Goal: Information Seeking & Learning: Learn about a topic

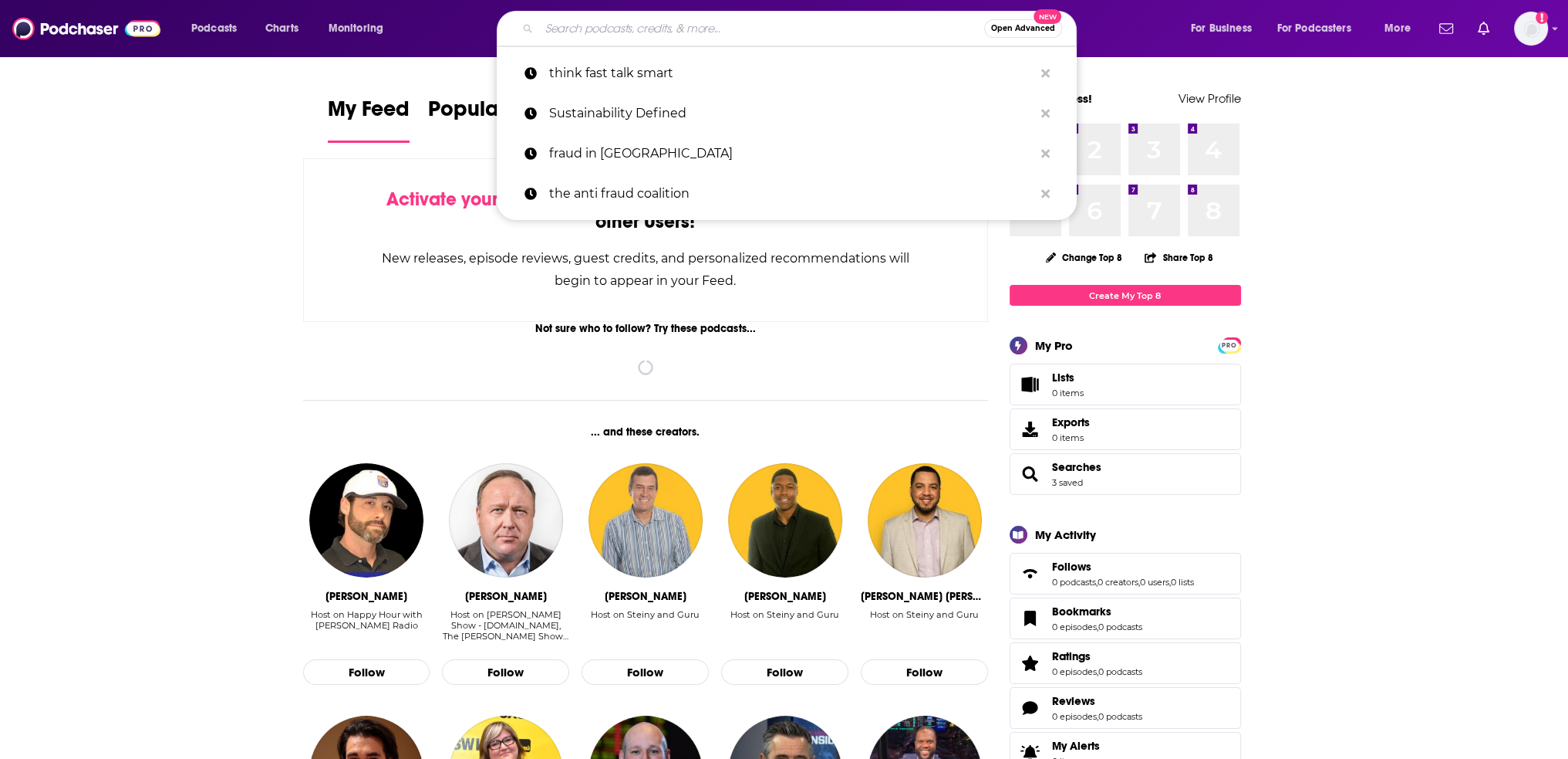
click at [669, 35] on input "Search podcasts, credits, & more..." at bounding box center [761, 28] width 445 height 25
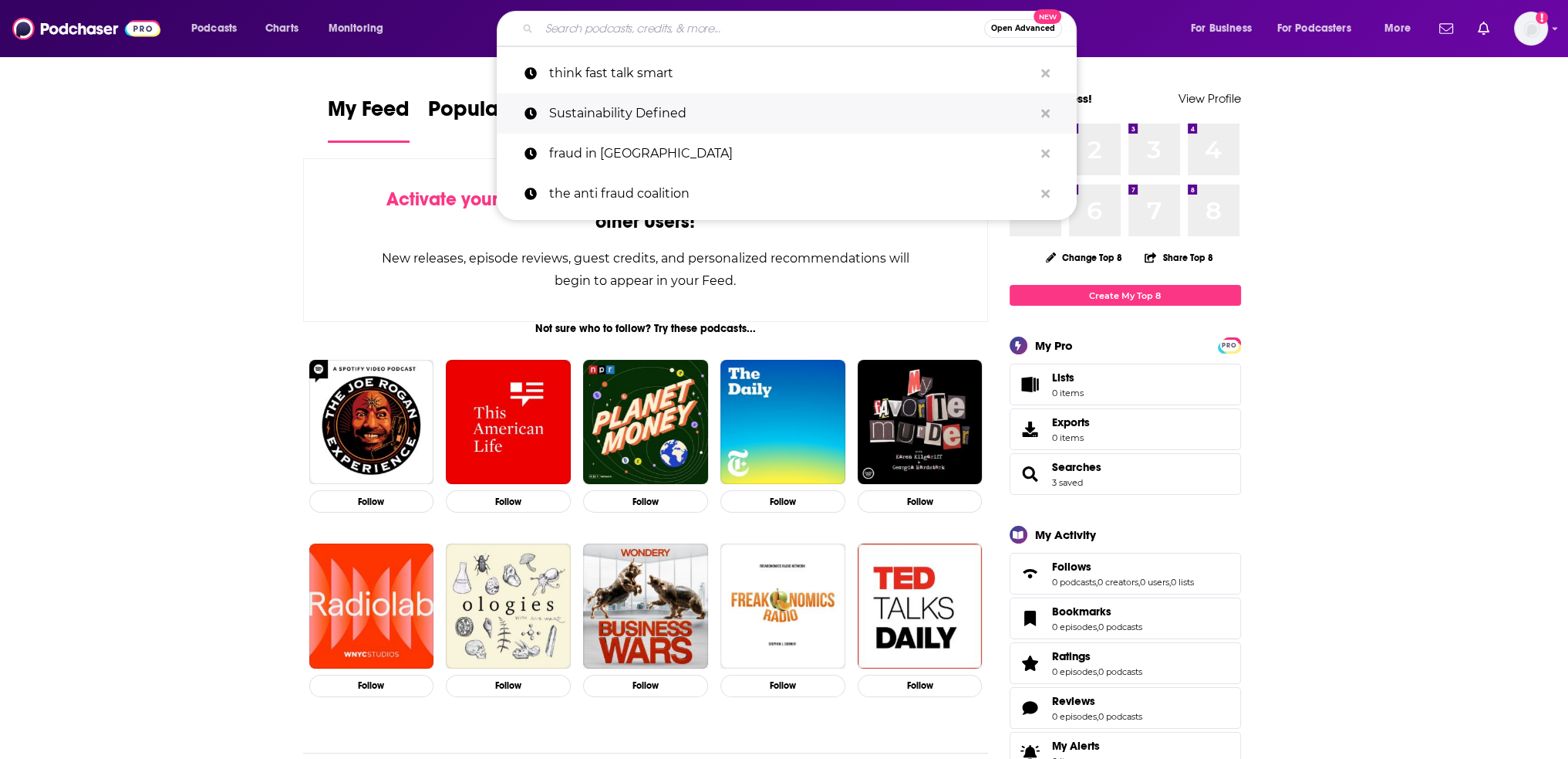
click at [685, 103] on p "Sustainability Defined" at bounding box center [791, 113] width 485 height 40
type input "Sustainability Defined"
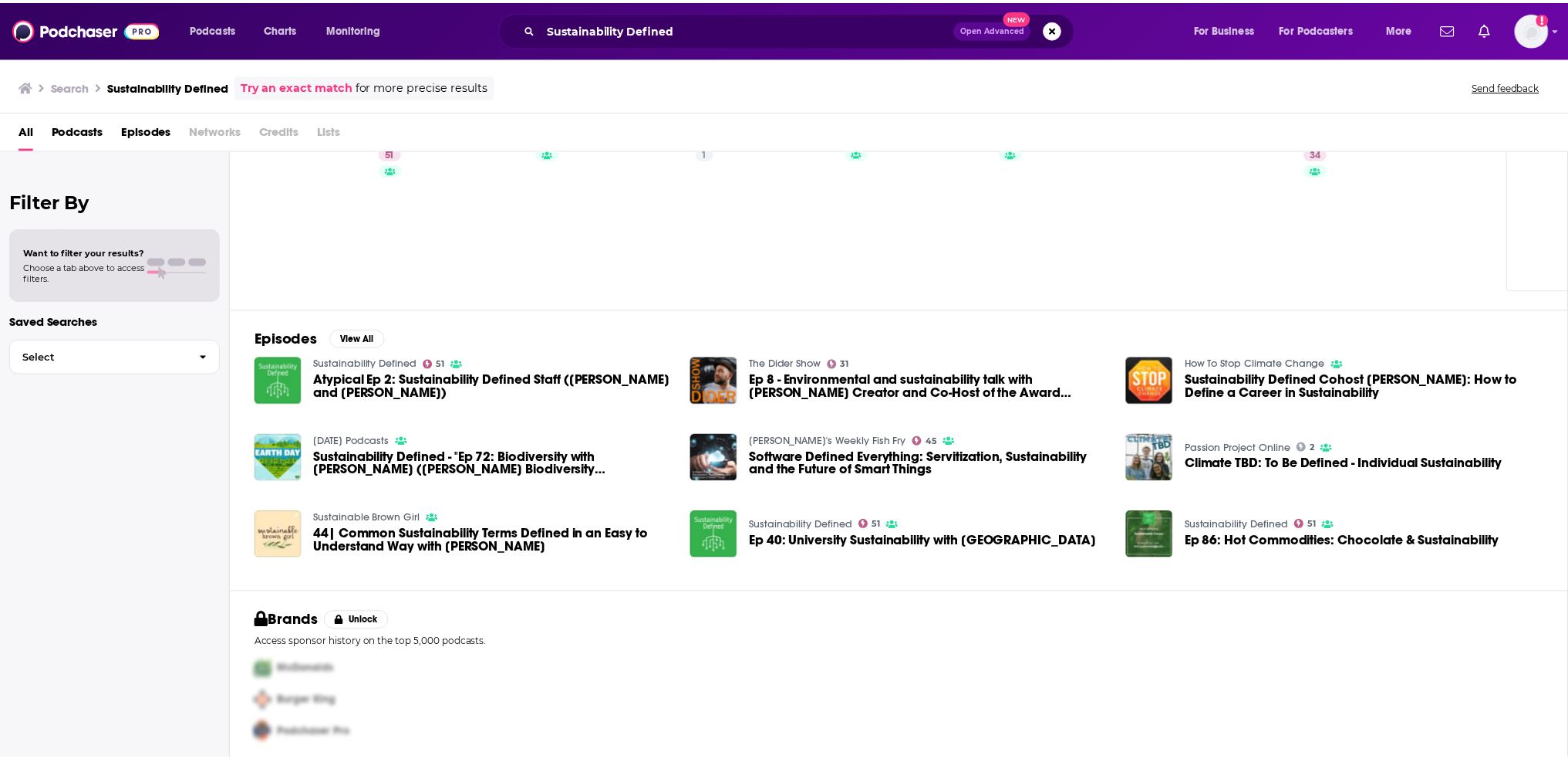
scroll to position [61, 0]
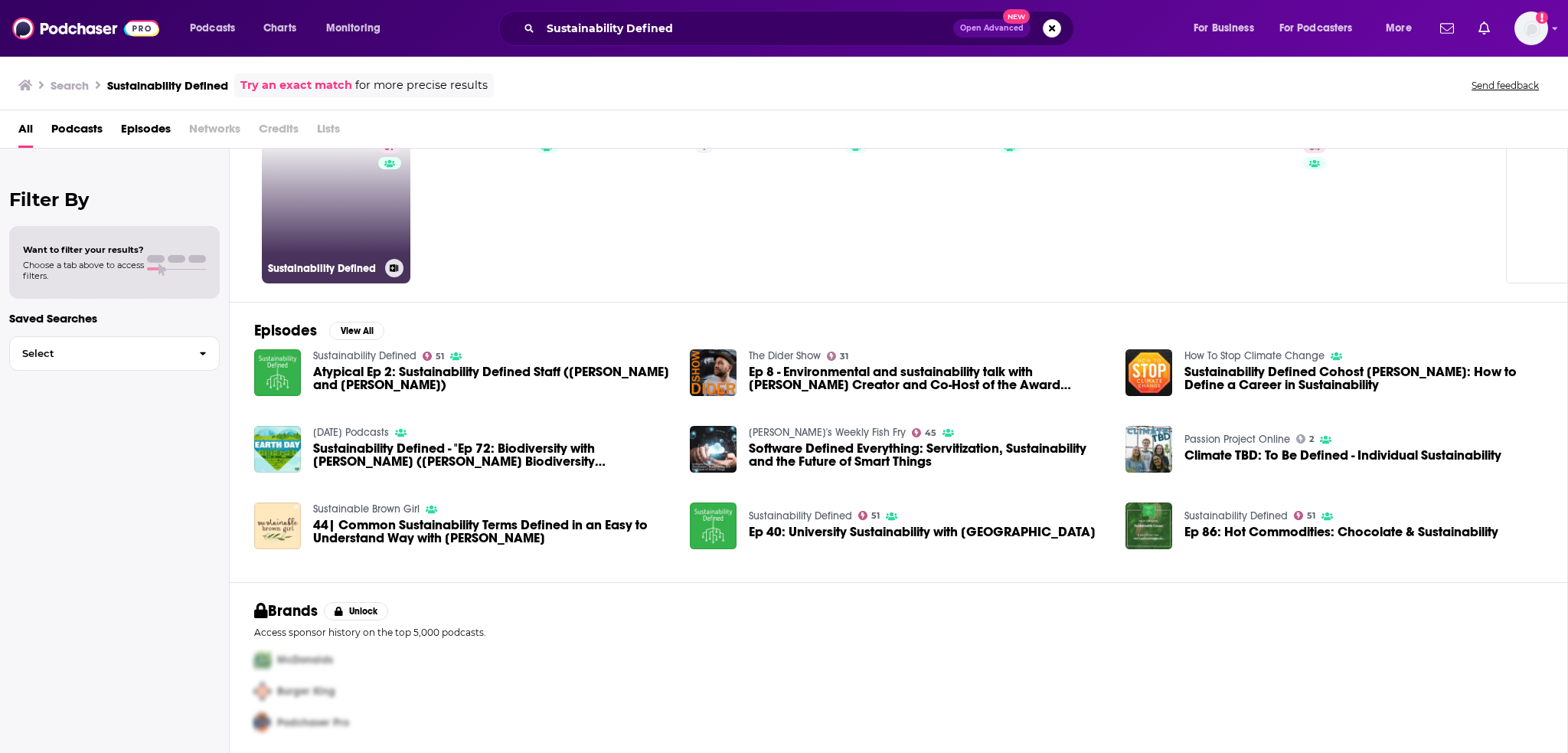
click at [404, 217] on link "51 Sustainability Defined" at bounding box center [336, 209] width 149 height 149
